Goal: Find specific page/section: Find specific page/section

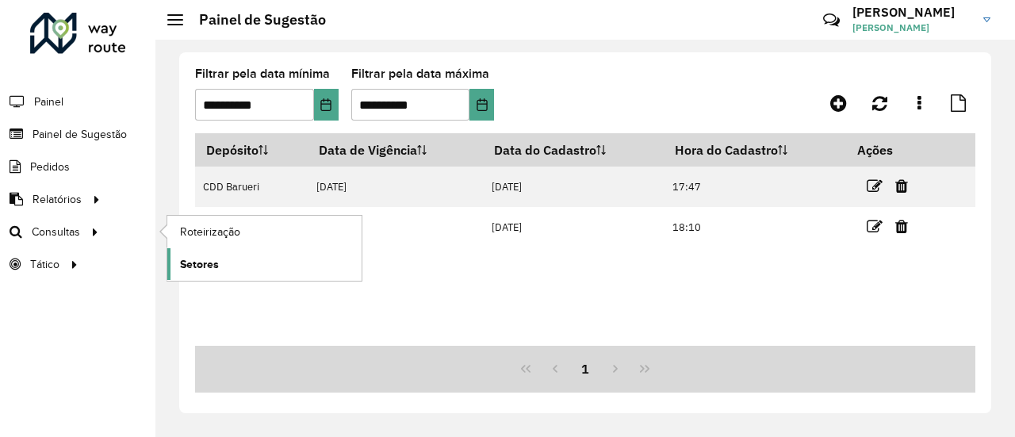
click at [203, 264] on span "Setores" at bounding box center [199, 264] width 39 height 17
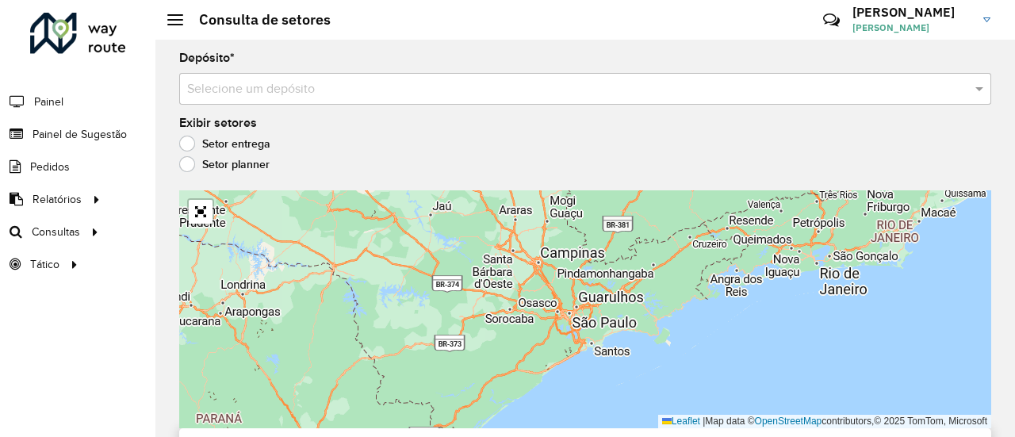
click at [352, 93] on input "text" at bounding box center [569, 89] width 765 height 19
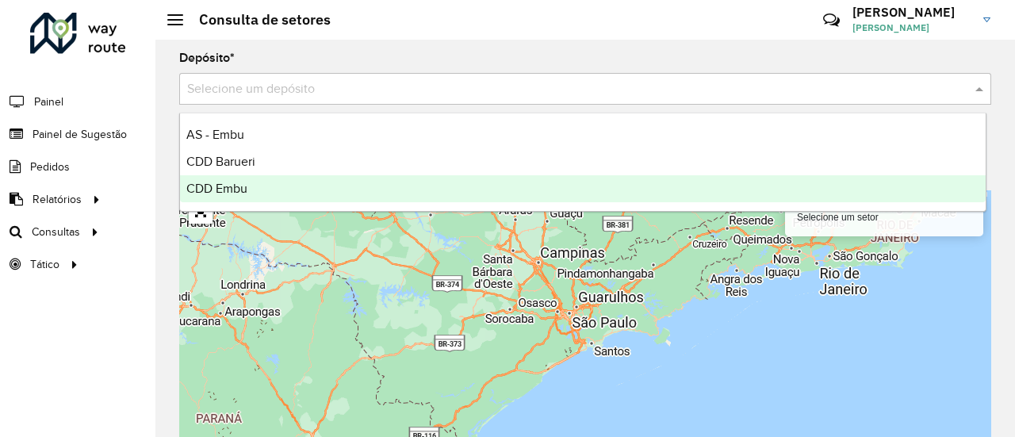
click at [275, 186] on div "CDD Embu" at bounding box center [583, 188] width 806 height 27
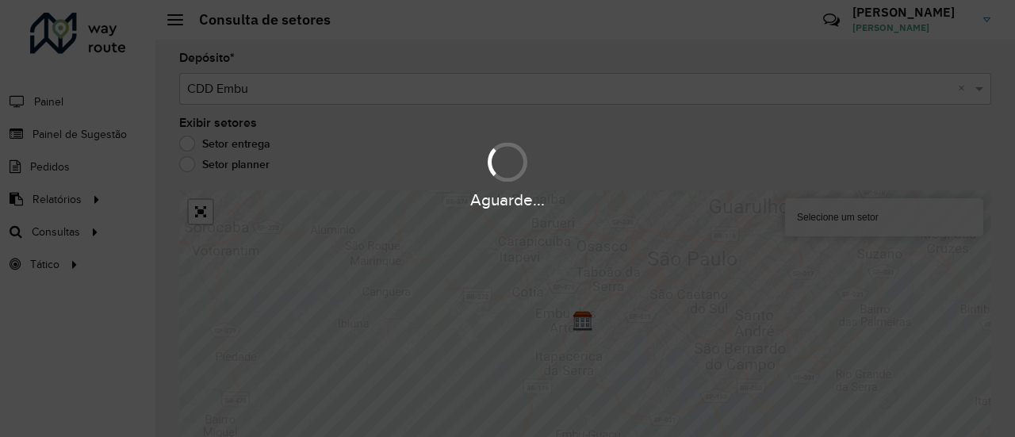
click at [466, 139] on hb-app "Aguarde... Pop-up bloqueado! Seu navegador bloqueou automáticamente a abertura …" at bounding box center [507, 218] width 1015 height 437
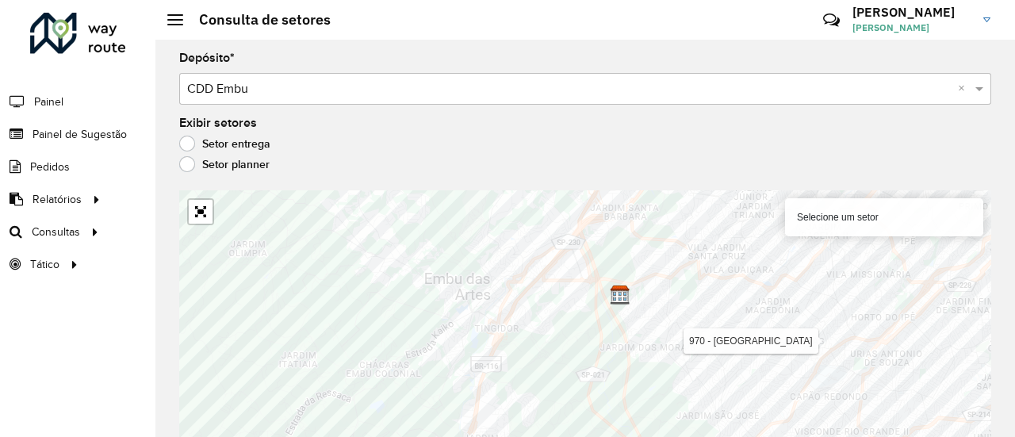
scroll to position [14, 0]
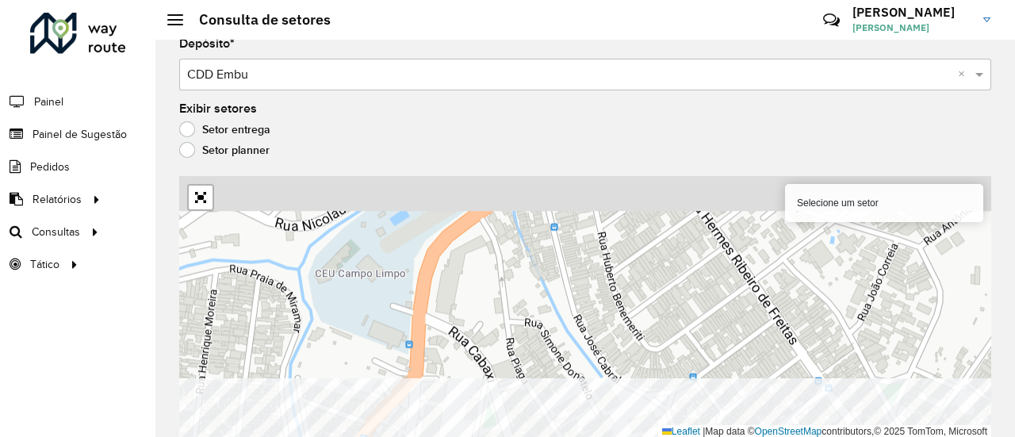
click at [447, 436] on html "Aguarde... Pop-up bloqueado! Seu navegador bloqueou automáticamente a abertura …" at bounding box center [507, 218] width 1015 height 437
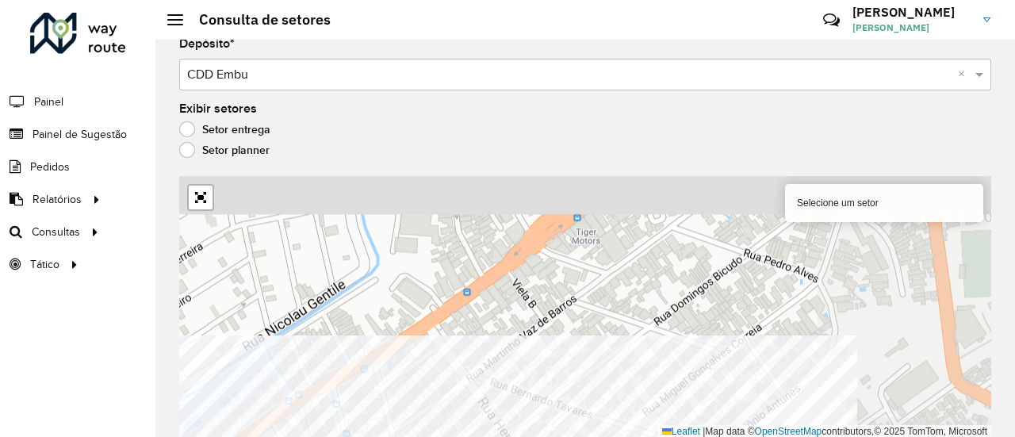
click at [425, 436] on html "Aguarde... Pop-up bloqueado! Seu navegador bloqueou automáticamente a abertura …" at bounding box center [507, 218] width 1015 height 437
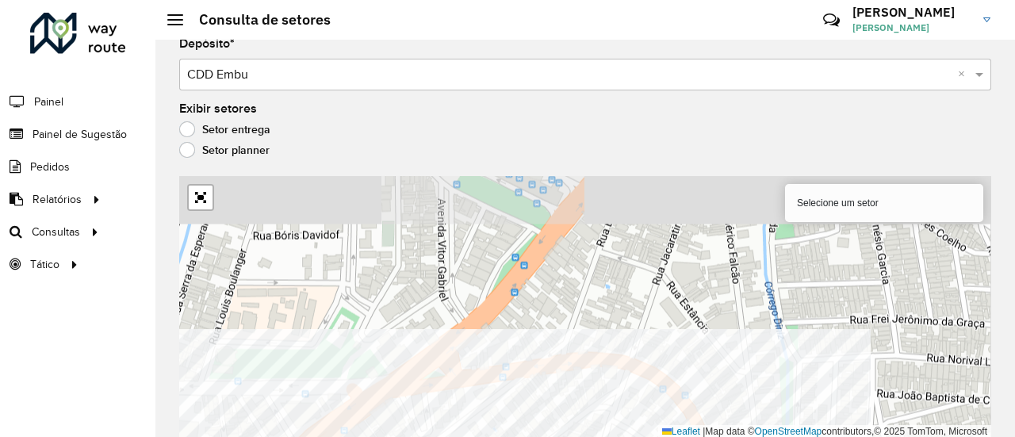
click at [489, 436] on html "Aguarde... Pop-up bloqueado! Seu navegador bloqueou automáticamente a abertura …" at bounding box center [507, 218] width 1015 height 437
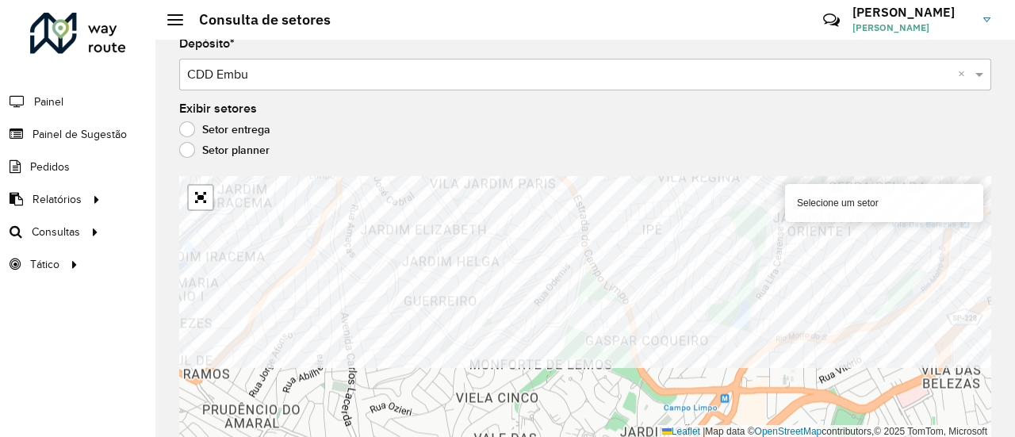
click at [617, 155] on formly-group "Depósito * Selecione um depósito × CDD Embu × Exibir setores Setor entrega Seto…" at bounding box center [585, 238] width 812 height 401
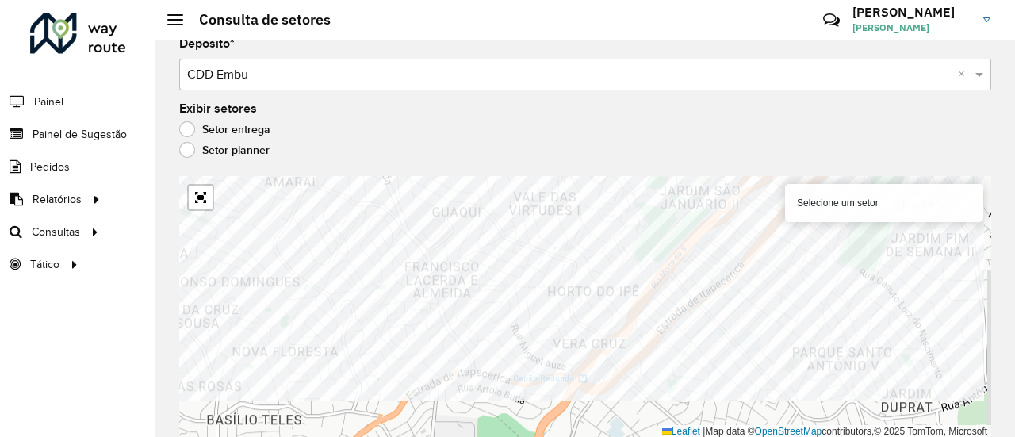
click at [418, 169] on div "Depósito * Selecione um depósito × CDD Embu × Exibir setores Setor entrega Seto…" at bounding box center [585, 223] width 860 height 397
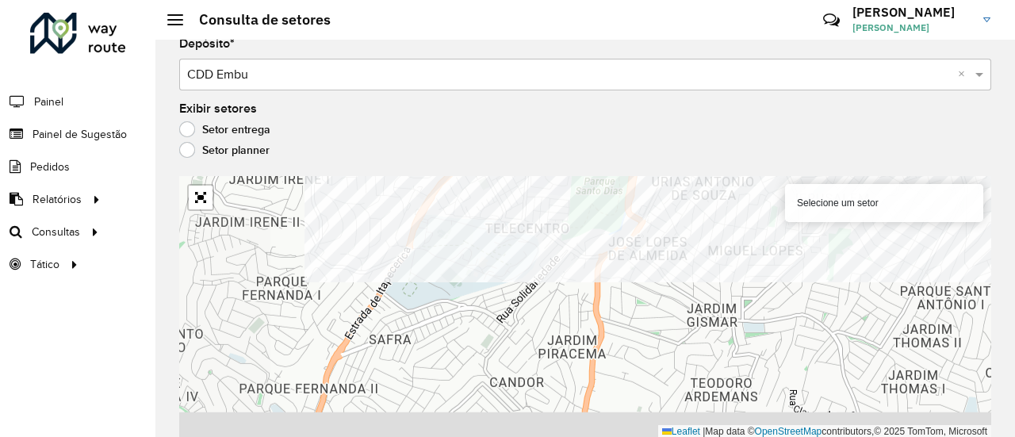
click at [546, 147] on formly-group "Depósito * Selecione um depósito × CDD Embu × Exibir setores Setor entrega Seto…" at bounding box center [585, 238] width 812 height 401
